Goal: Task Accomplishment & Management: Use online tool/utility

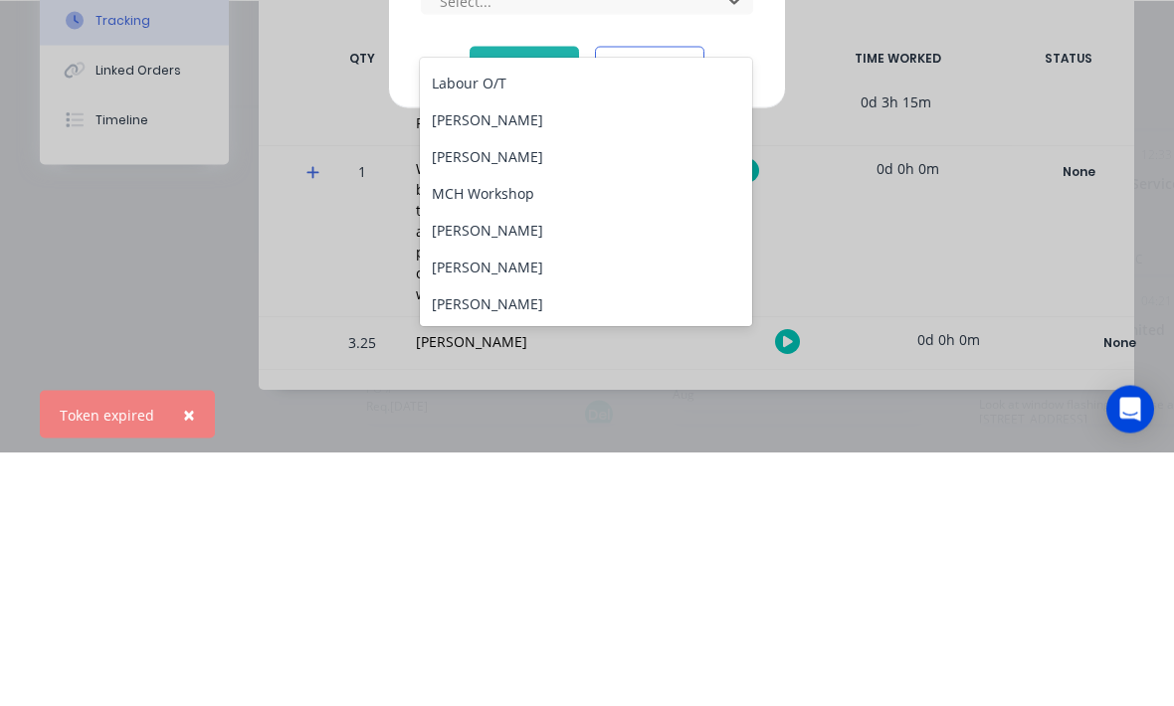
scroll to position [107, 0]
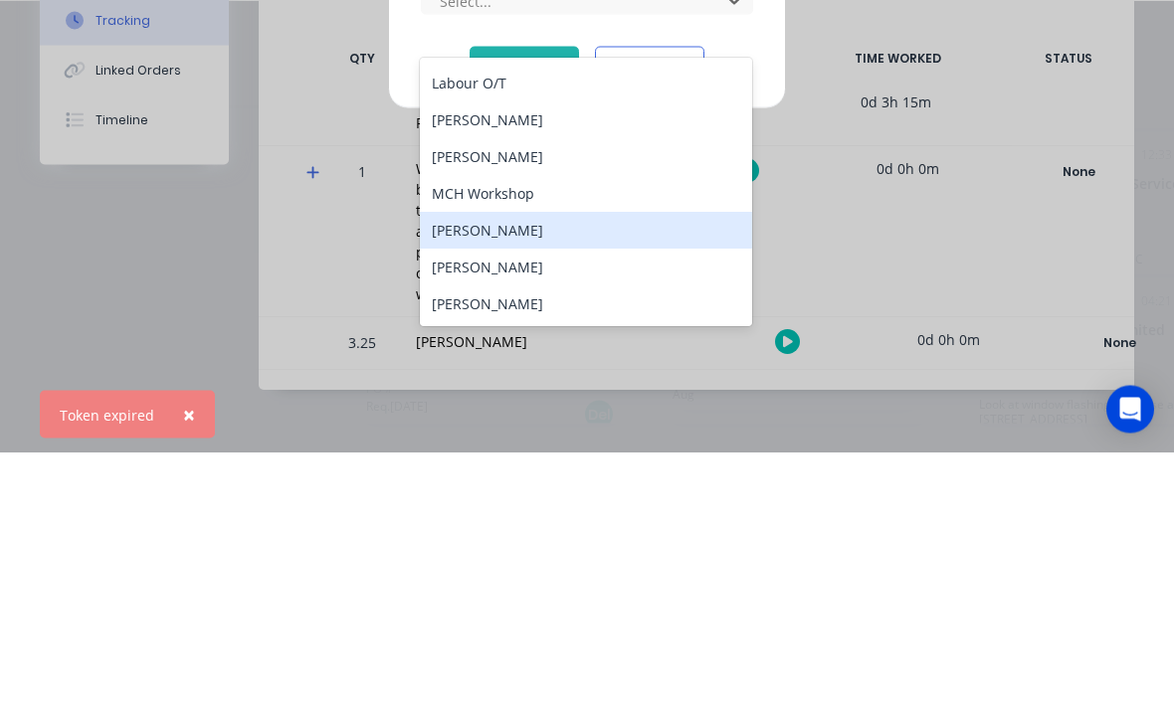
click at [560, 465] on div "[PERSON_NAME]" at bounding box center [586, 483] width 332 height 37
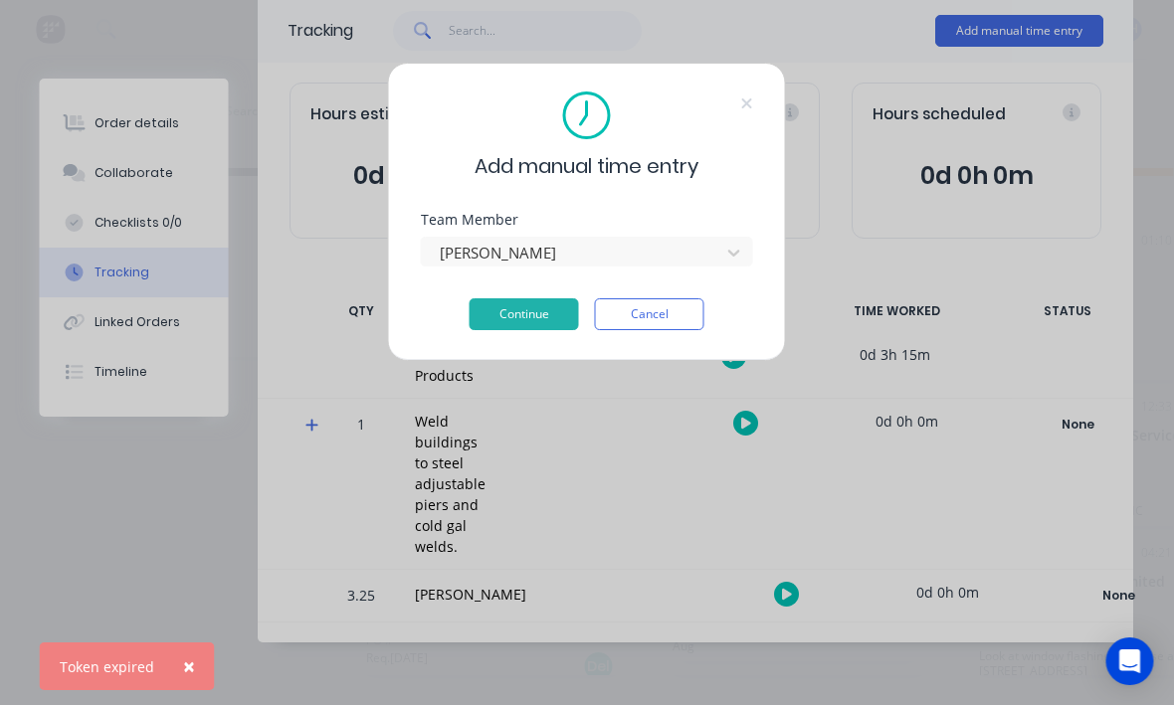
click at [561, 306] on button "Continue" at bounding box center [523, 315] width 109 height 32
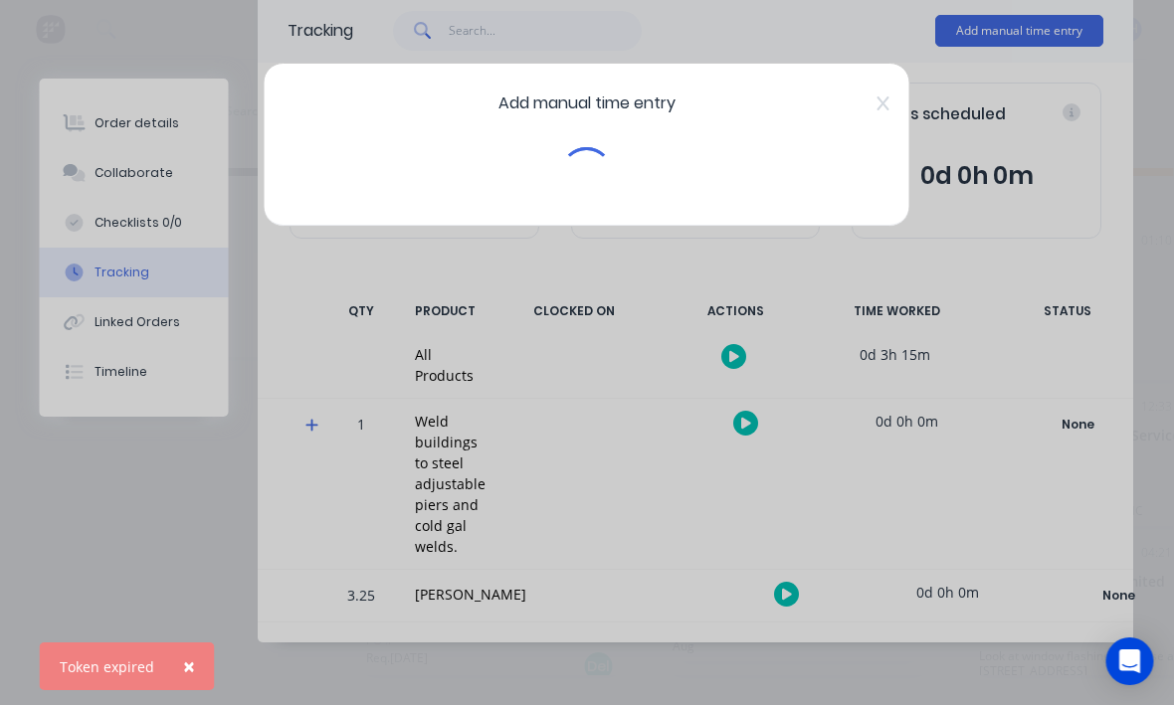
scroll to position [36, 2]
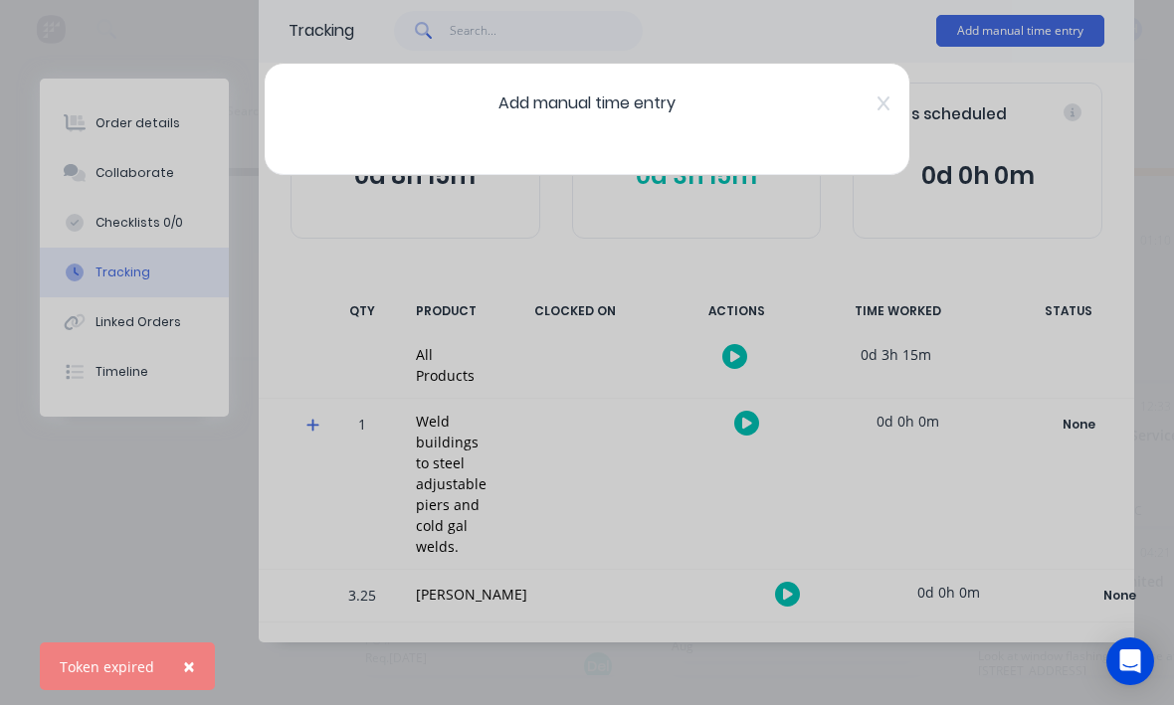
click at [873, 90] on div "Add manual time entry" at bounding box center [587, 120] width 647 height 113
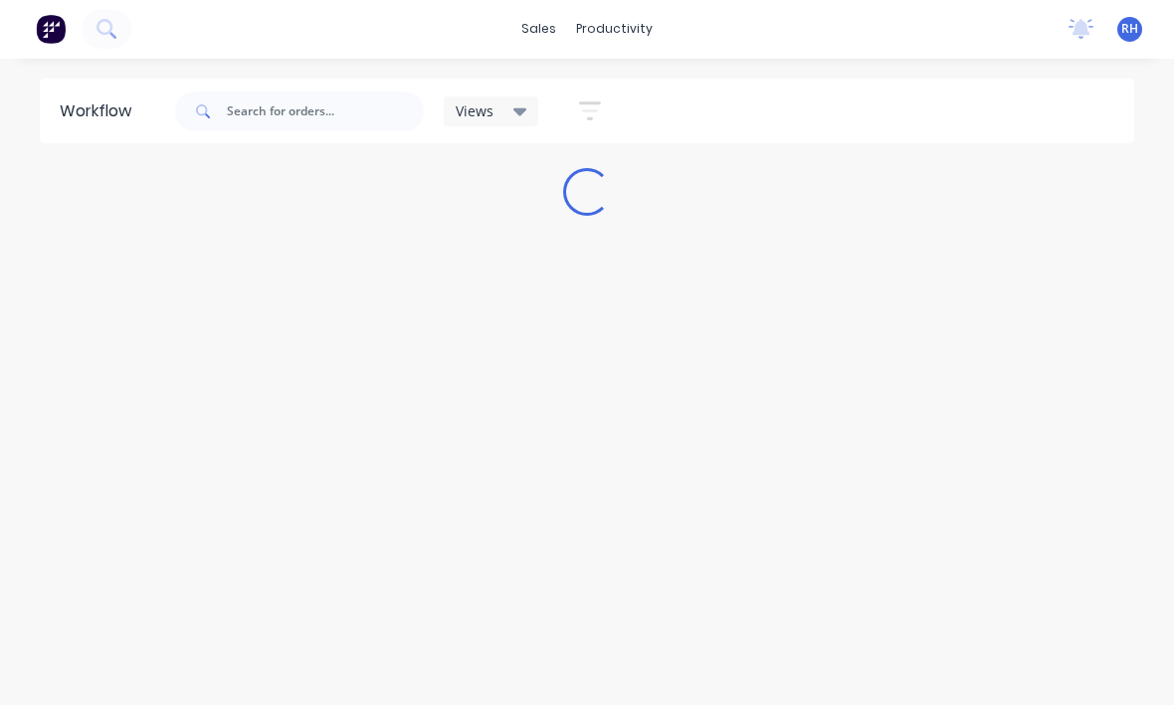
scroll to position [27, 0]
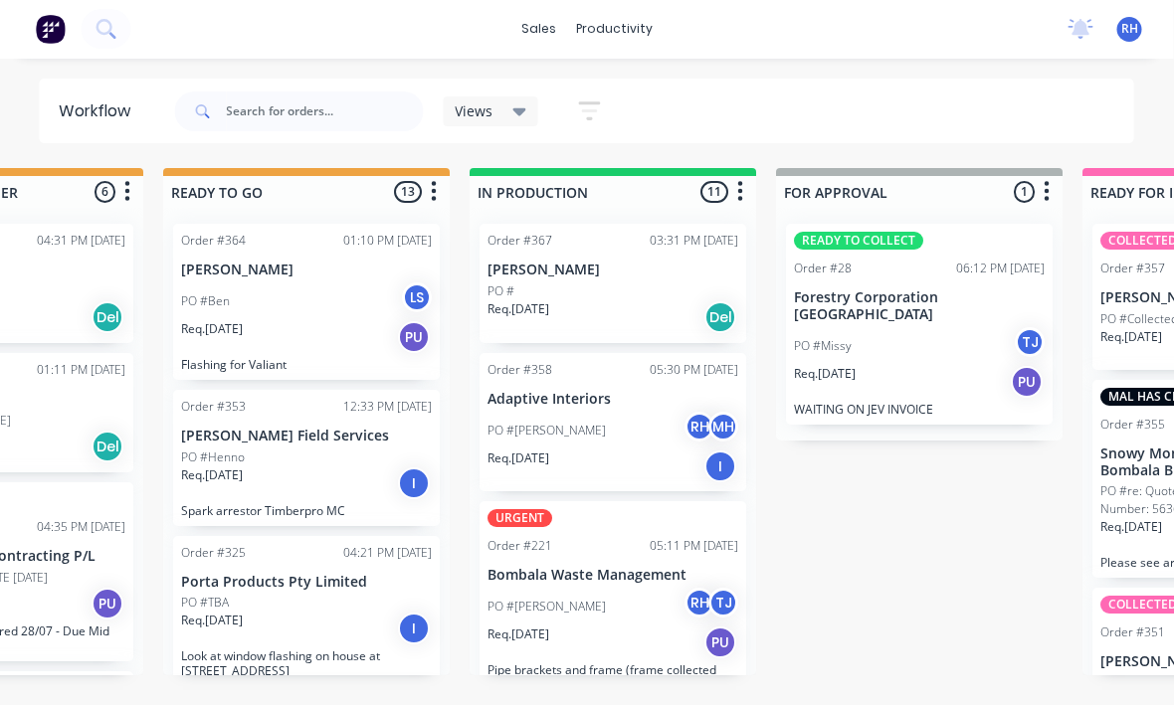
click at [663, 413] on div "PO #Lorin RH MH" at bounding box center [613, 432] width 251 height 38
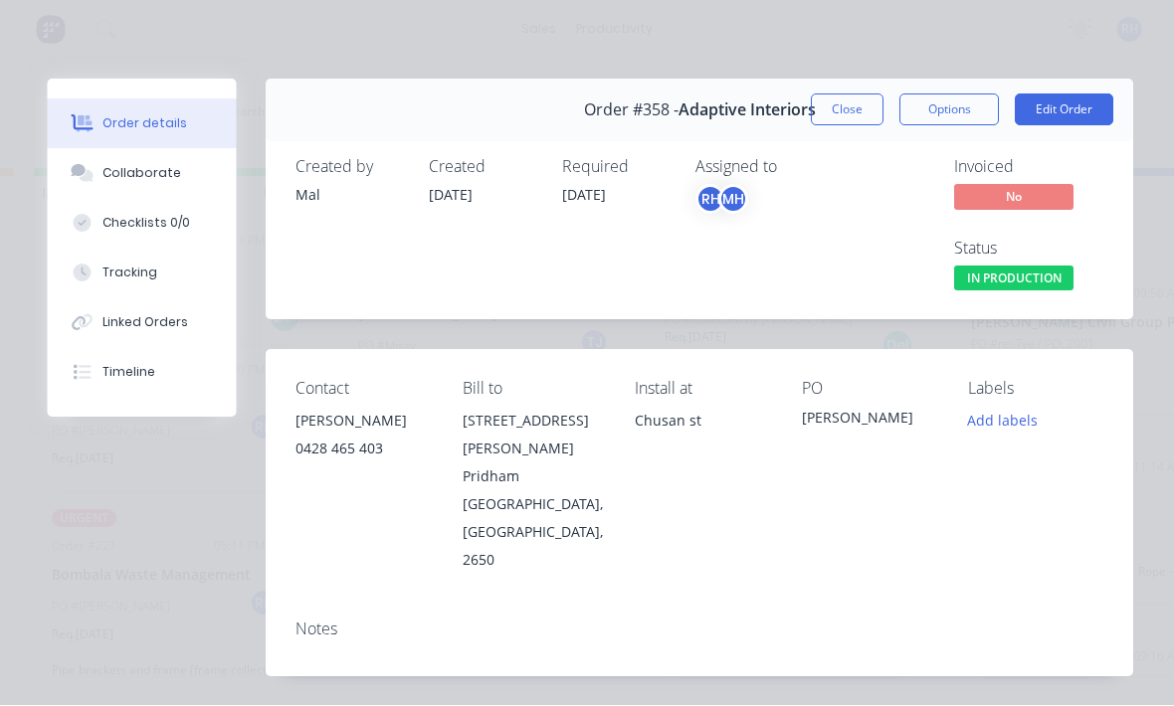
scroll to position [0, 0]
click at [104, 259] on button "Tracking" at bounding box center [142, 274] width 189 height 50
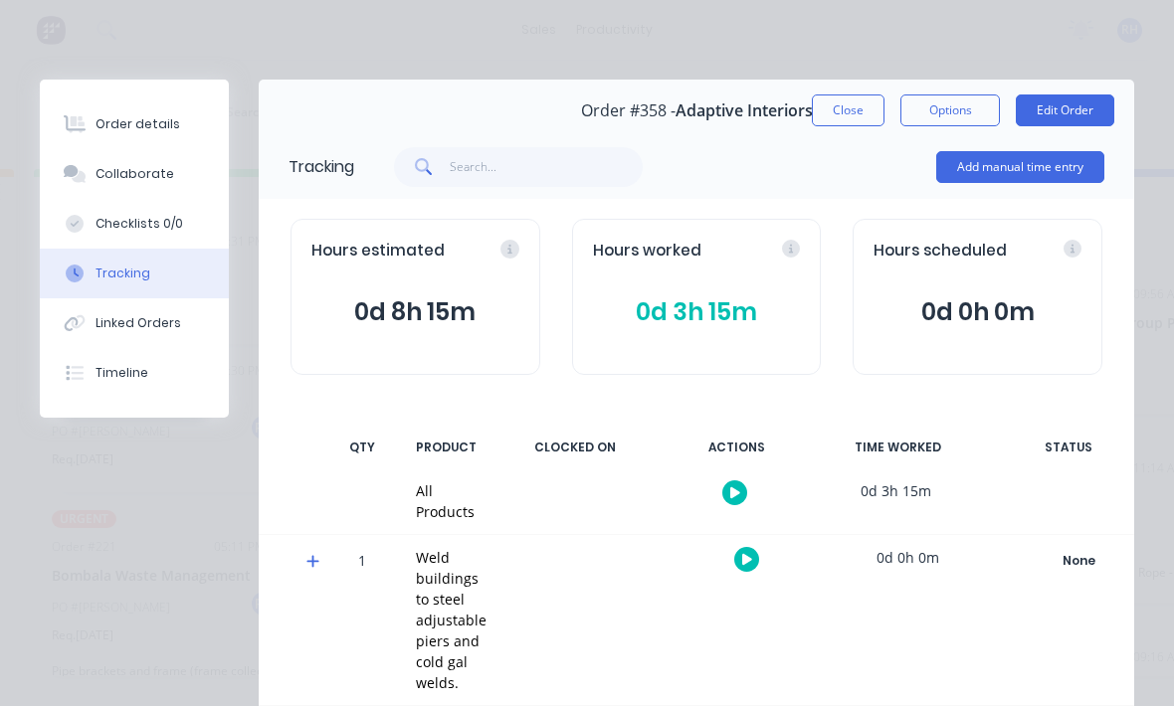
click at [1042, 168] on button "Add manual time entry" at bounding box center [1020, 167] width 168 height 32
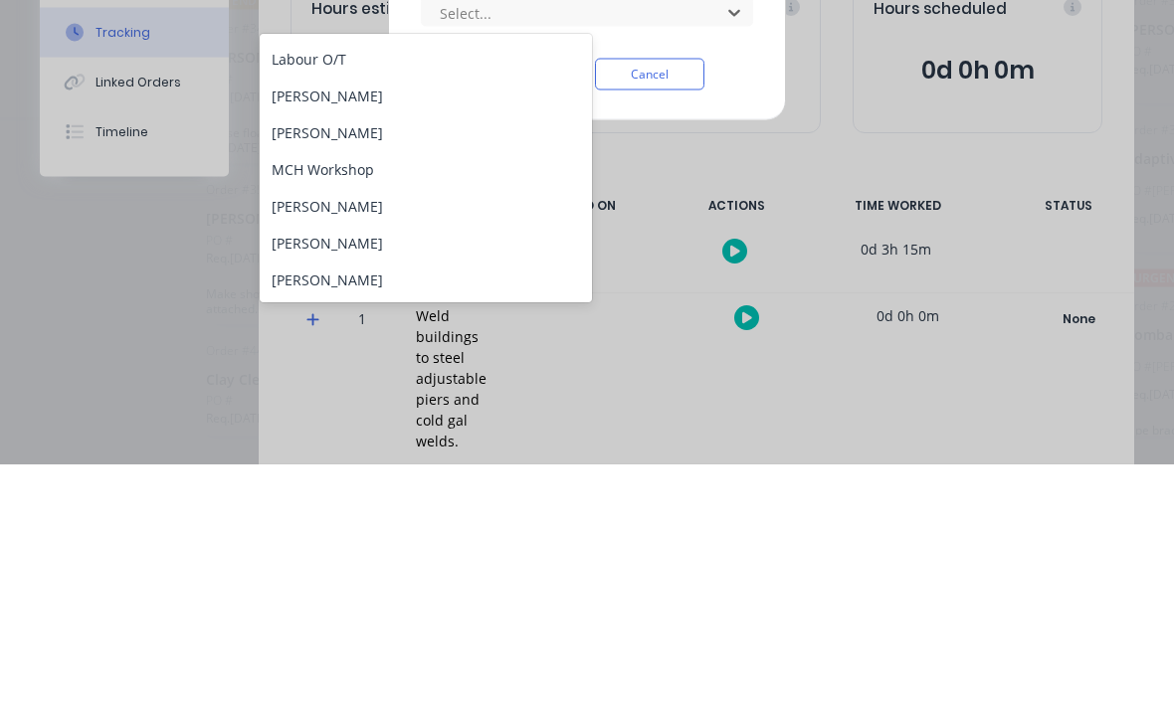
scroll to position [107, 0]
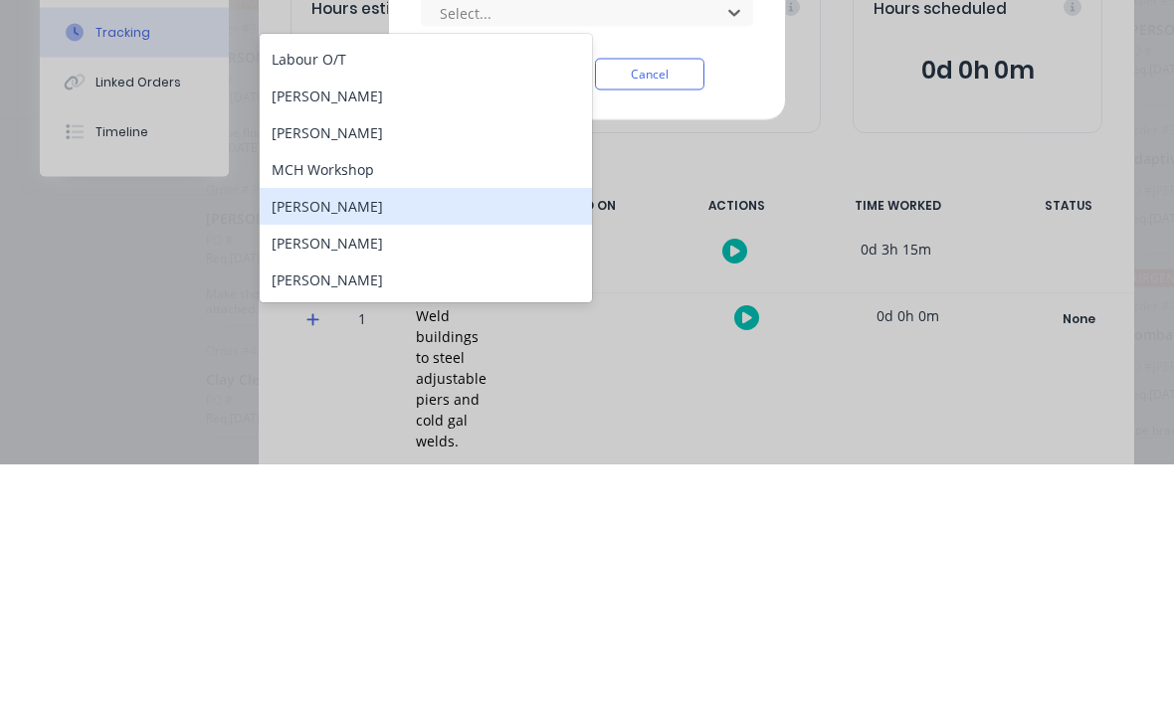
click at [456, 430] on div "[PERSON_NAME]" at bounding box center [426, 448] width 332 height 37
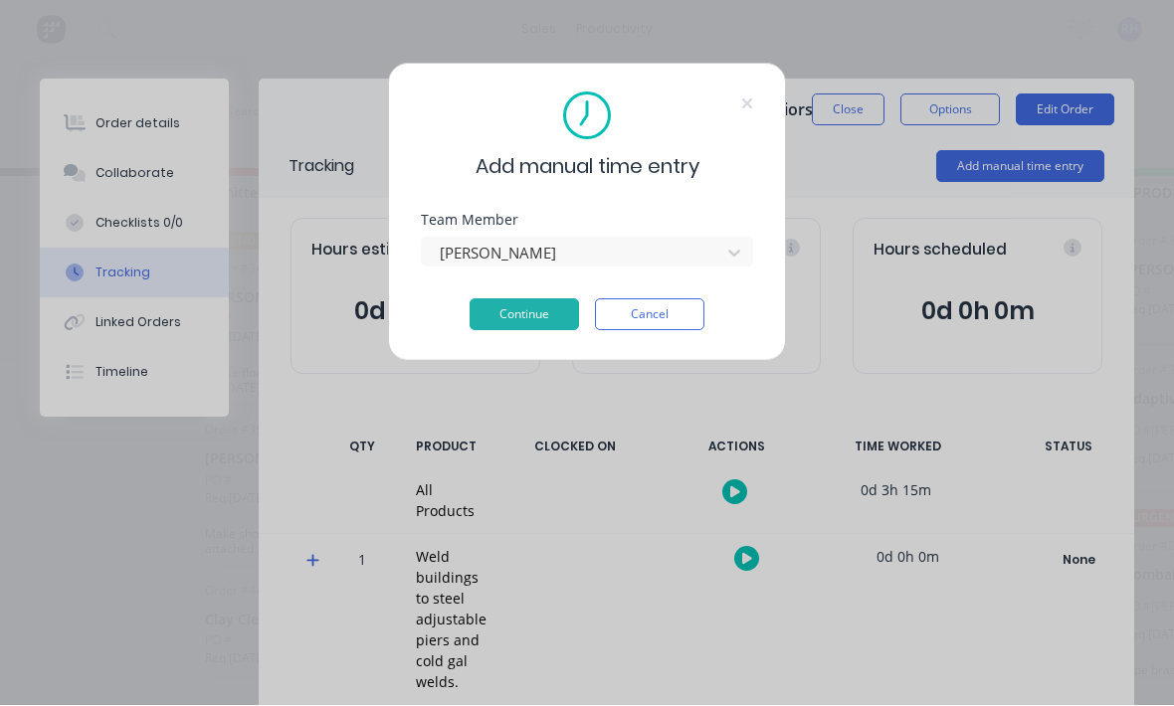
click at [533, 319] on button "Continue" at bounding box center [523, 315] width 109 height 32
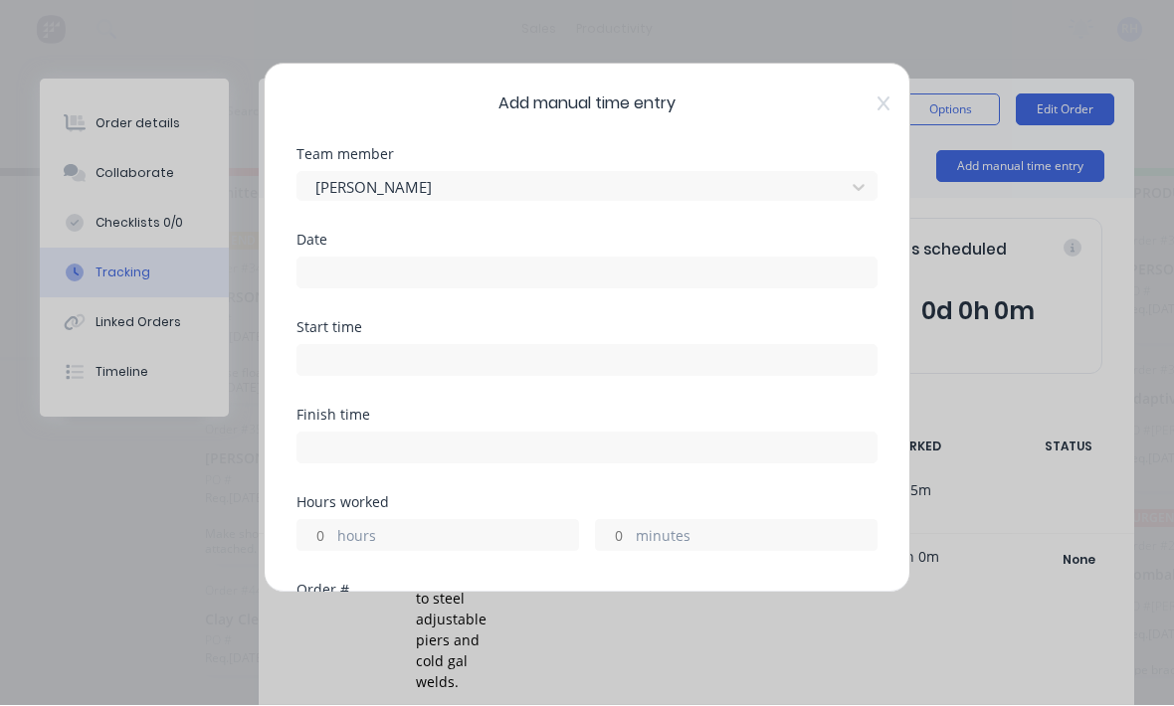
click at [605, 272] on input at bounding box center [586, 274] width 579 height 30
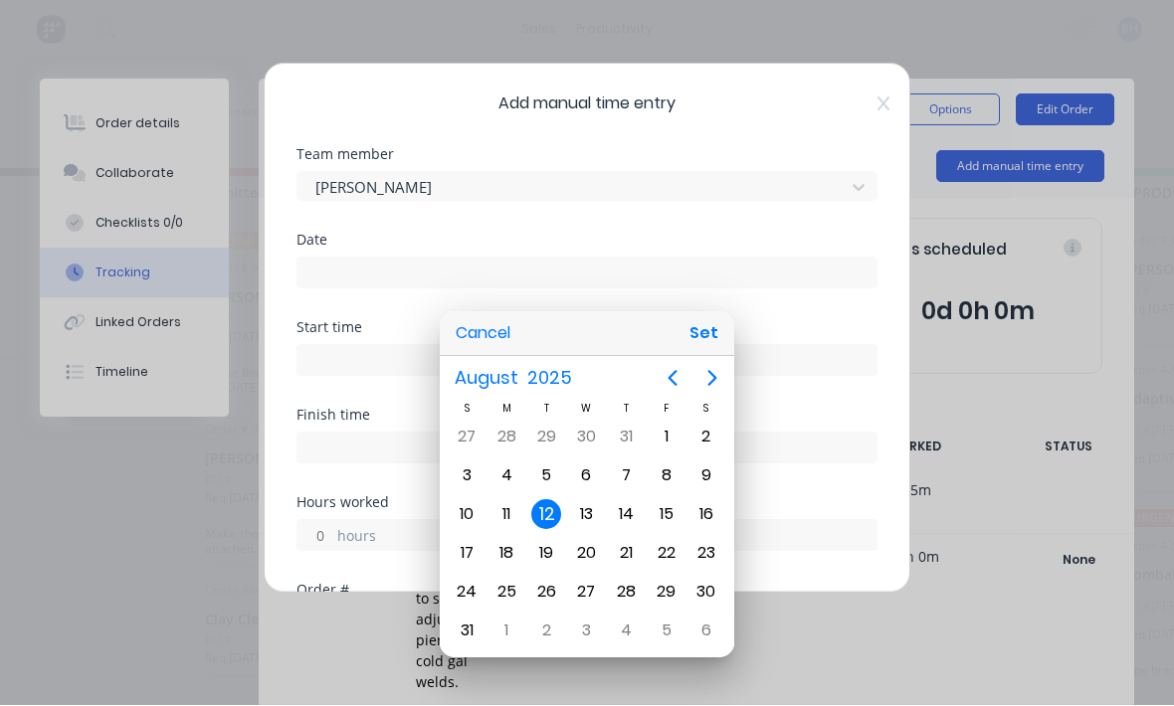
click at [707, 346] on button "Set" at bounding box center [703, 334] width 45 height 36
type input "12/08/2025"
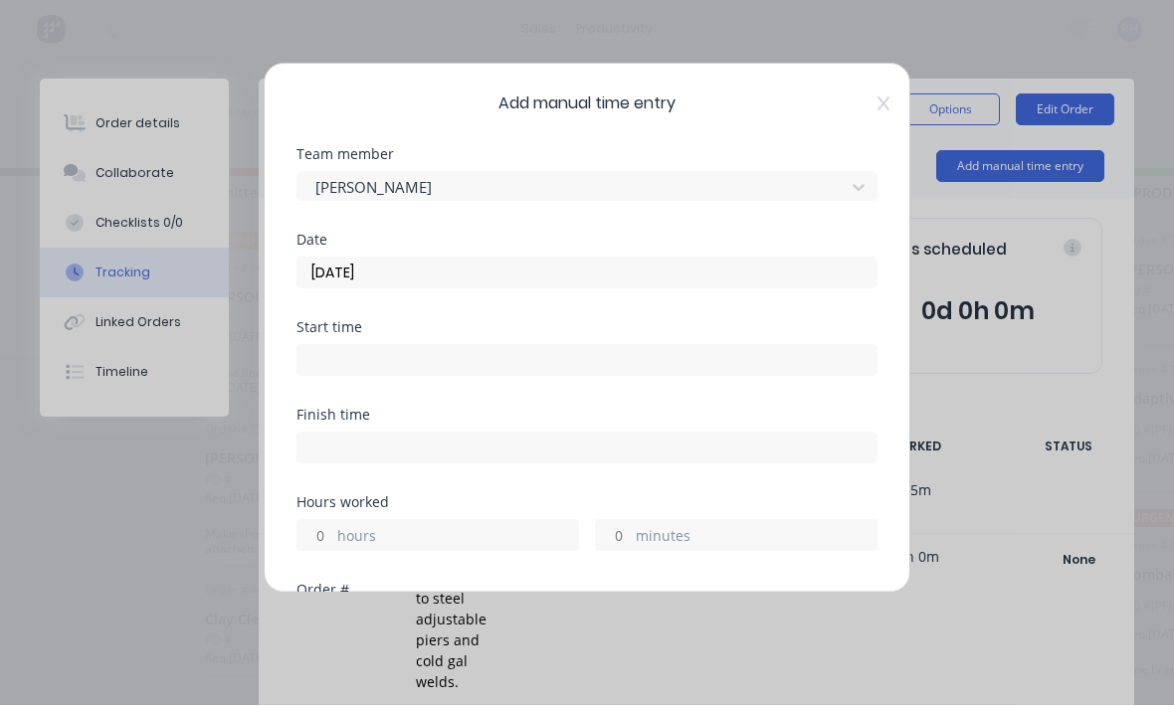
click at [627, 350] on input at bounding box center [586, 361] width 579 height 30
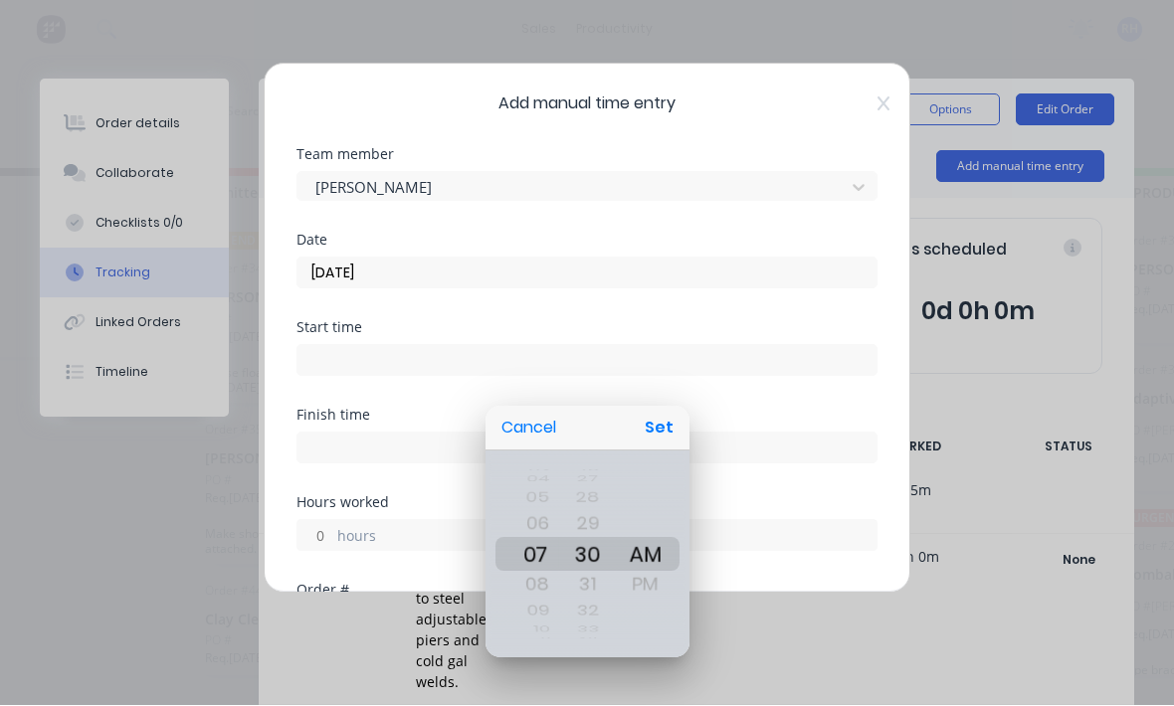
click at [662, 428] on button "Set" at bounding box center [659, 429] width 45 height 36
type input "07:30 AM"
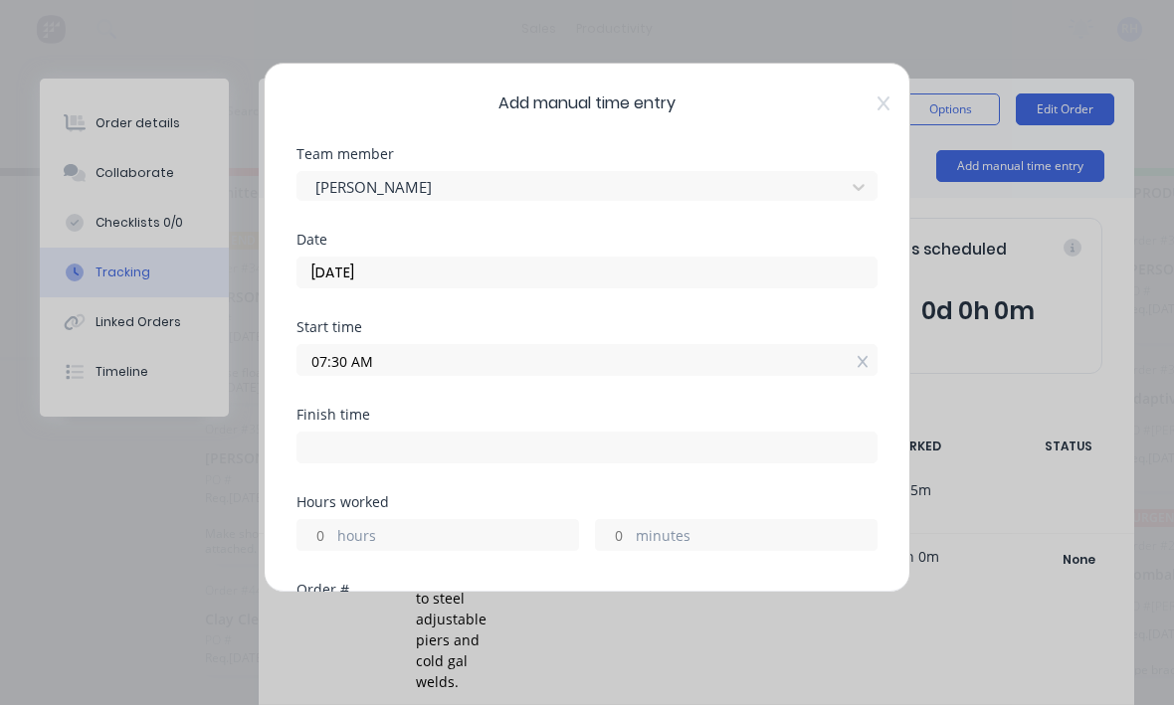
click at [608, 453] on input at bounding box center [586, 449] width 579 height 30
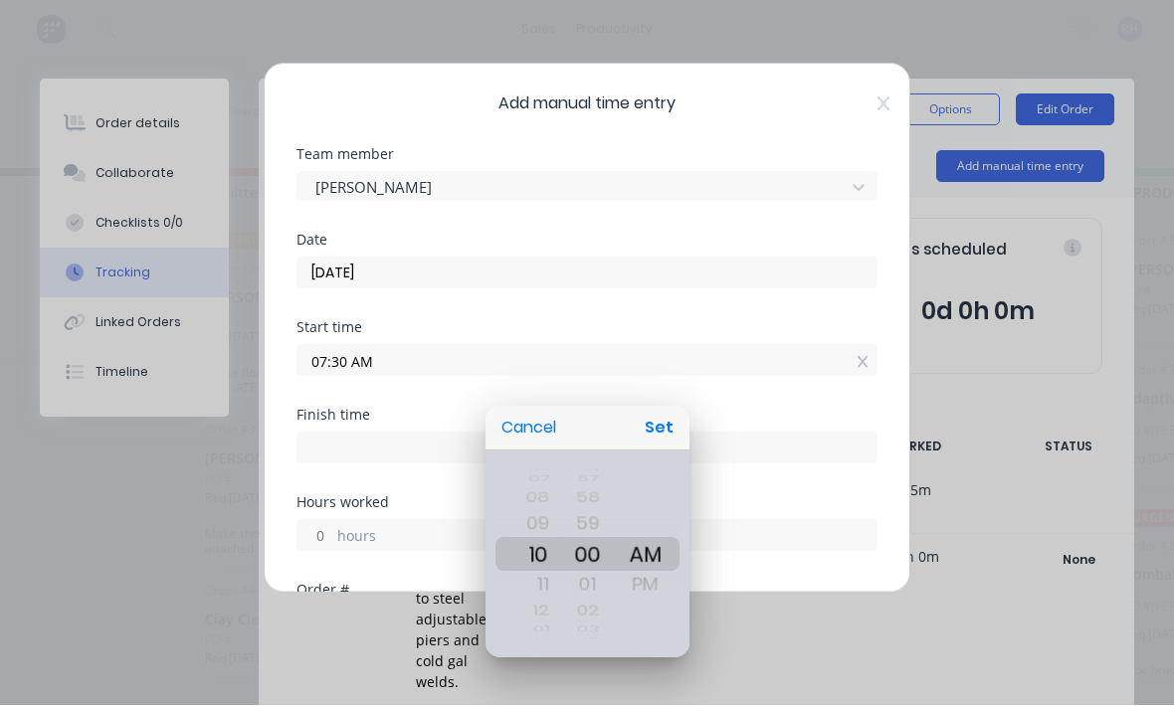
click at [660, 418] on button "Set" at bounding box center [659, 429] width 45 height 36
type input "10:00 AM"
type input "2"
type input "29"
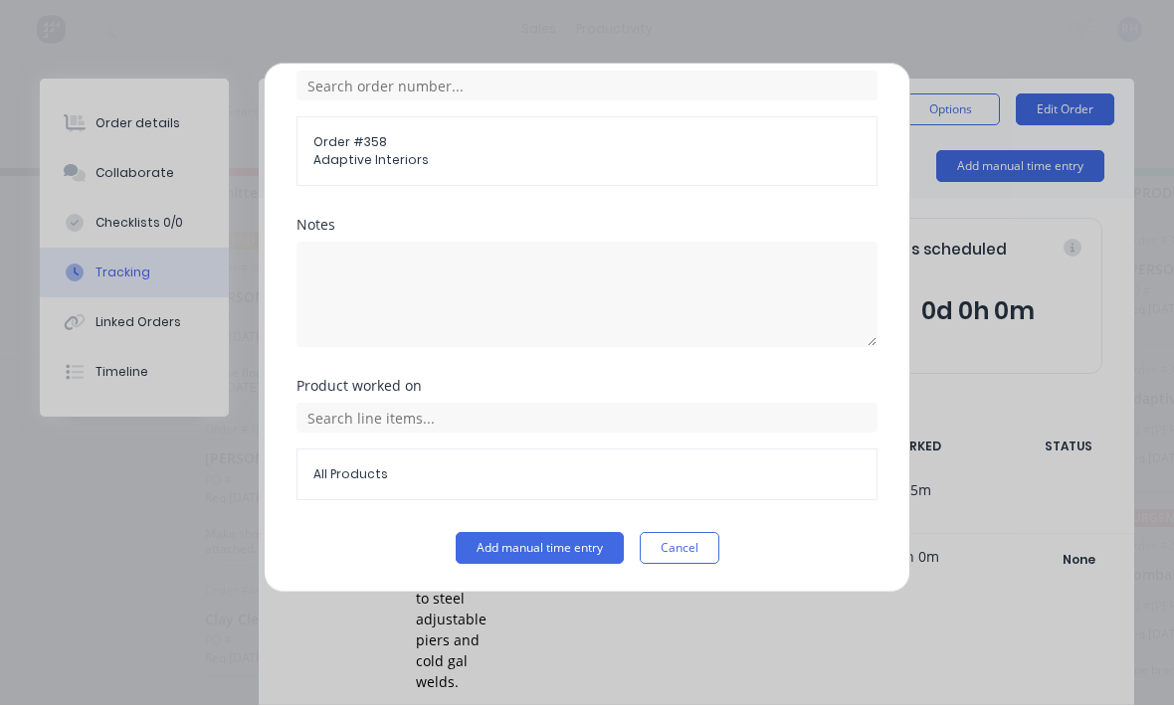
scroll to position [536, 0]
click at [580, 546] on button "Add manual time entry" at bounding box center [540, 549] width 168 height 32
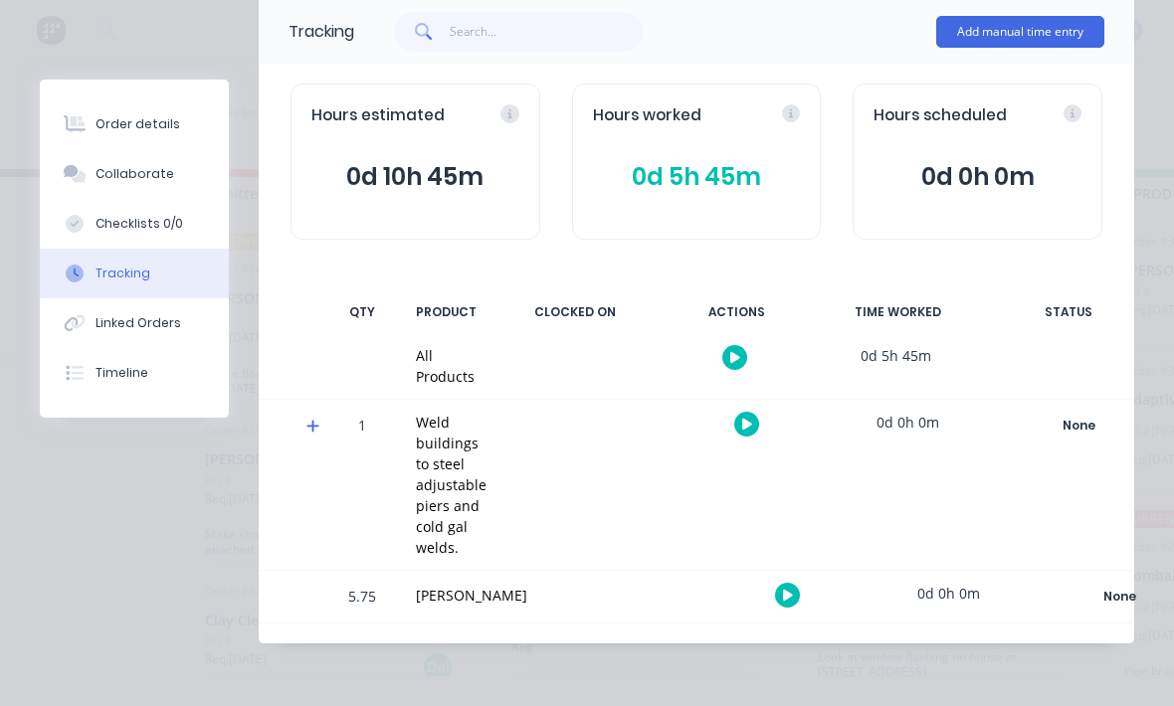
scroll to position [151, 0]
click at [111, 128] on div "Order details" at bounding box center [137, 124] width 85 height 18
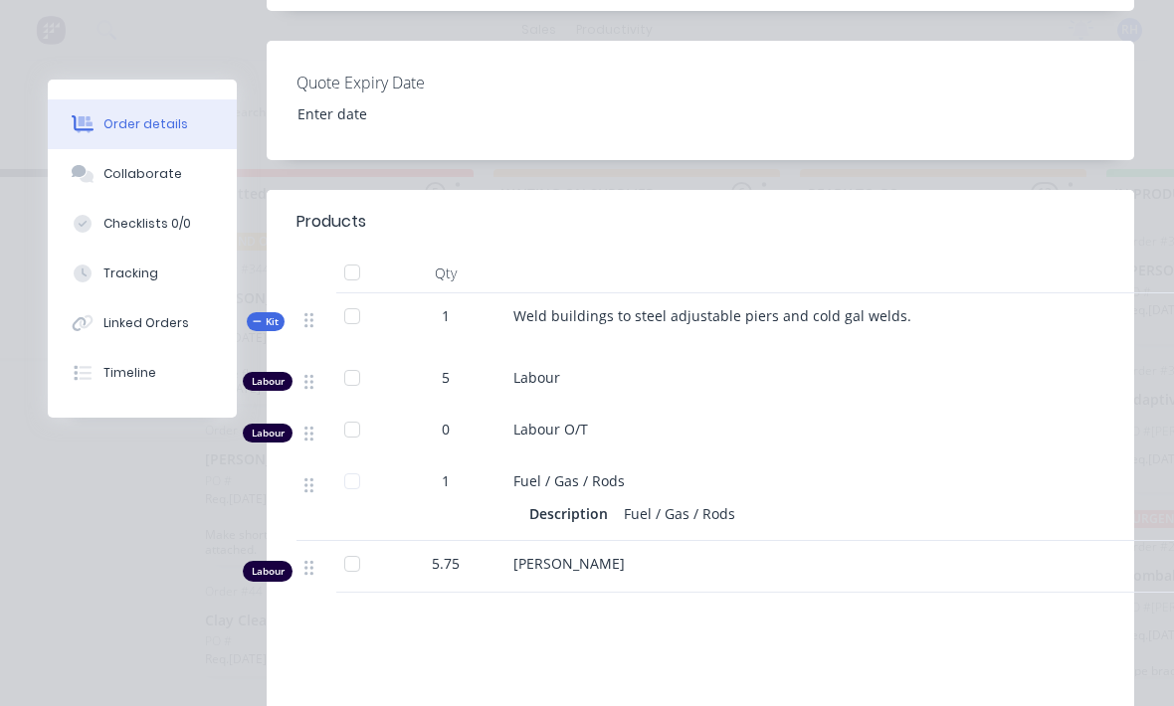
scroll to position [667, 0]
